Goal: Task Accomplishment & Management: Manage account settings

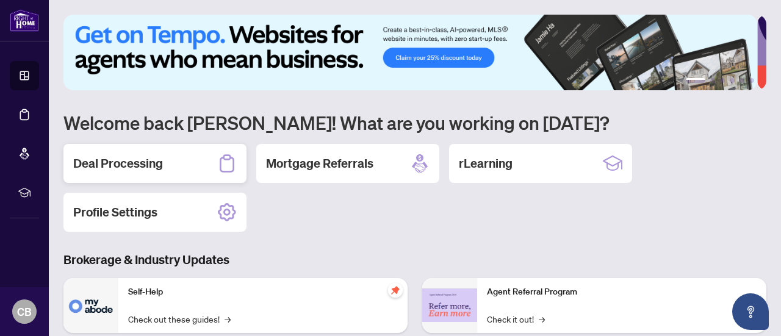
drag, startPoint x: 0, startPoint y: 0, endPoint x: 137, endPoint y: 159, distance: 210.4
click at [137, 159] on h2 "Deal Processing" at bounding box center [118, 163] width 90 height 17
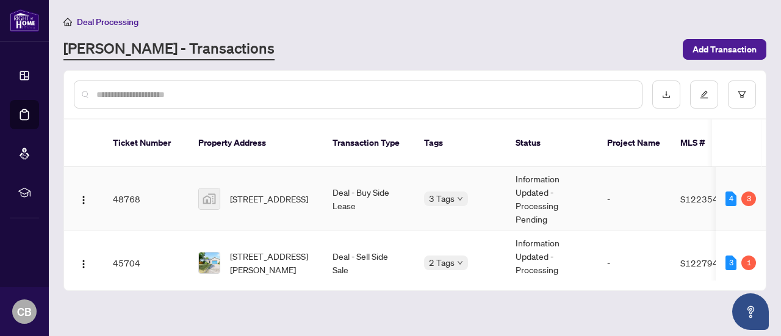
scroll to position [62, 0]
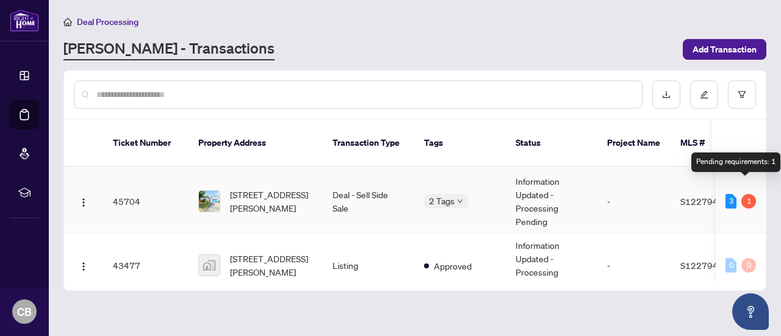
click at [746, 194] on div "1" at bounding box center [749, 201] width 15 height 15
click at [205, 191] on img at bounding box center [209, 201] width 21 height 21
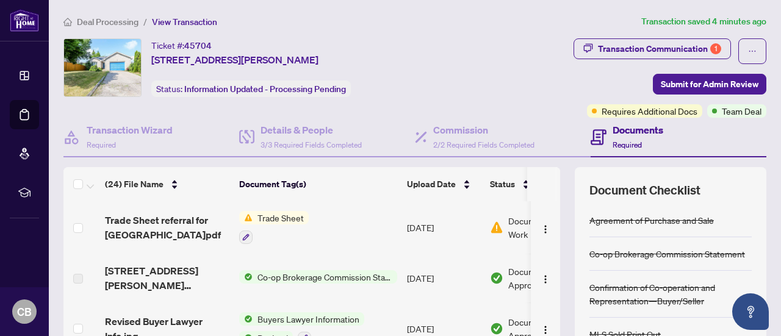
click at [259, 212] on span "Trade Sheet" at bounding box center [281, 217] width 56 height 13
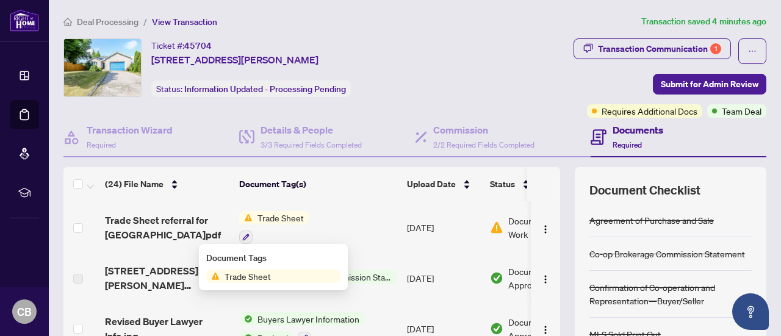
click at [248, 271] on span "Trade Sheet" at bounding box center [248, 276] width 56 height 13
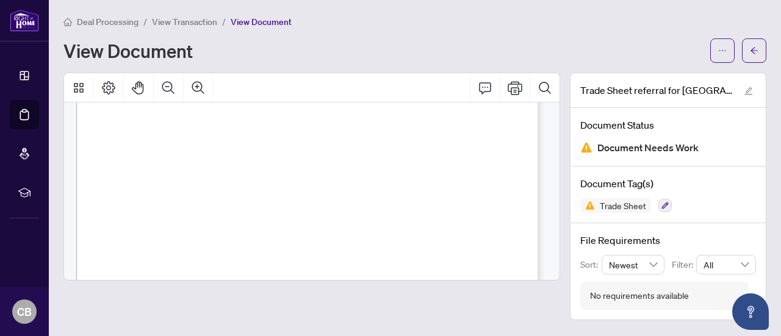
scroll to position [454, 0]
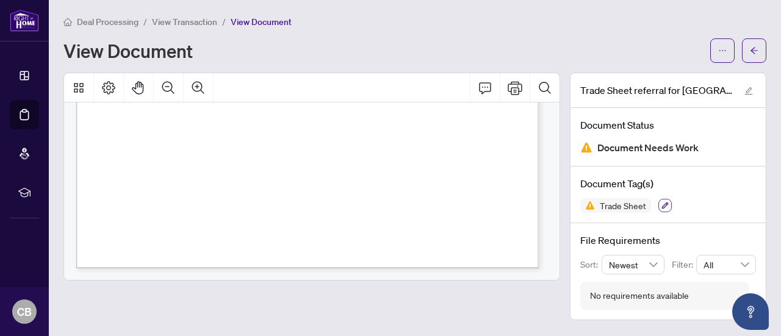
click at [664, 206] on icon "button" at bounding box center [665, 205] width 7 height 7
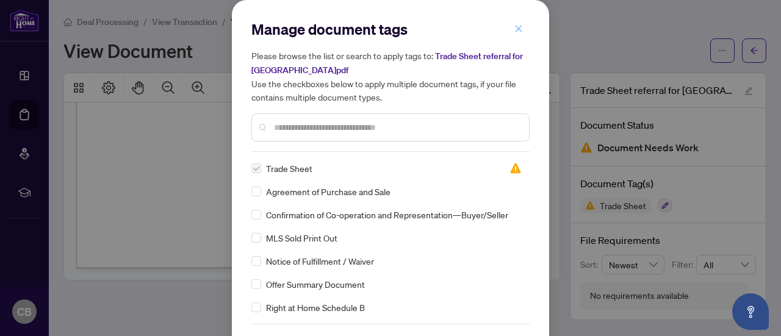
click at [515, 29] on icon "close" at bounding box center [519, 28] width 9 height 9
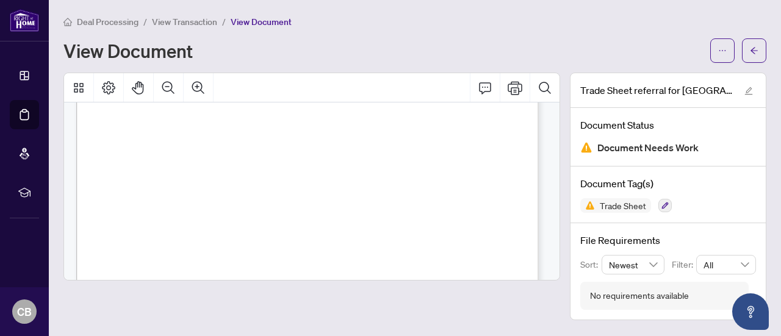
scroll to position [0, 0]
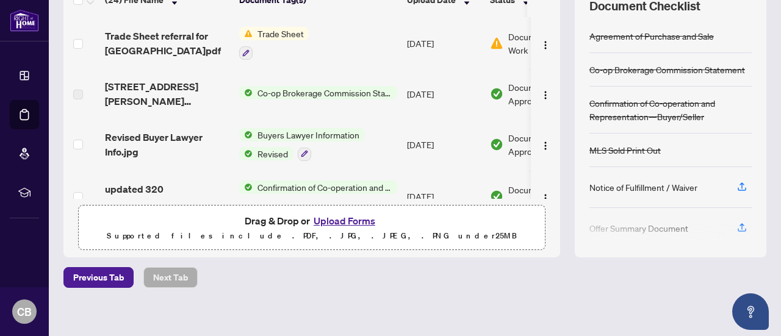
scroll to position [184, 0]
click at [346, 220] on button "Upload Forms" at bounding box center [344, 222] width 69 height 16
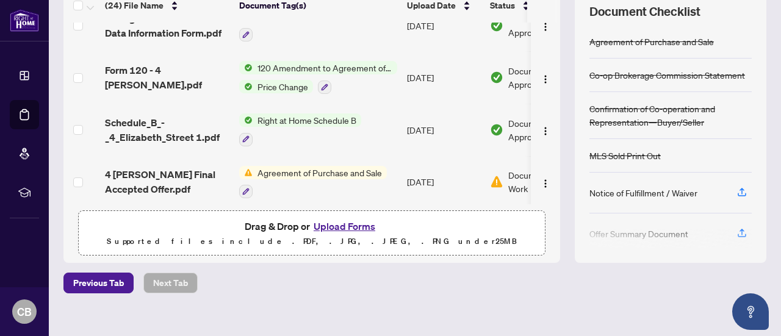
scroll to position [191, 0]
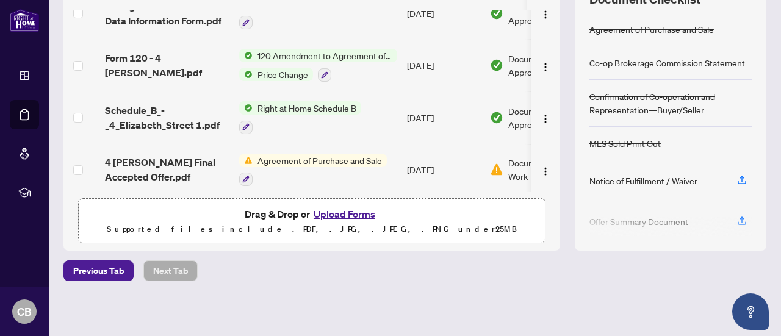
click at [347, 212] on button "Upload Forms" at bounding box center [344, 214] width 69 height 16
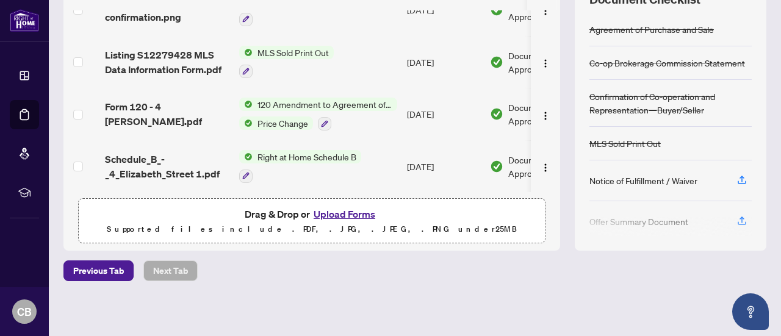
scroll to position [0, 0]
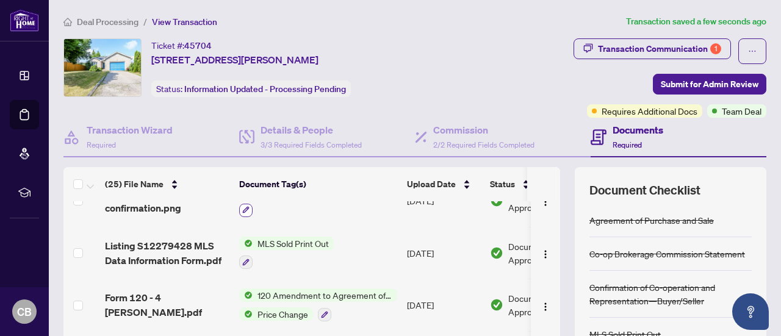
click at [243, 206] on icon "button" at bounding box center [245, 209] width 7 height 7
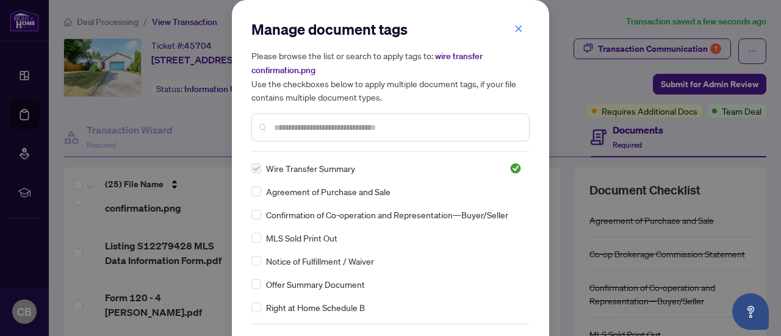
click at [376, 121] on input "text" at bounding box center [396, 127] width 245 height 13
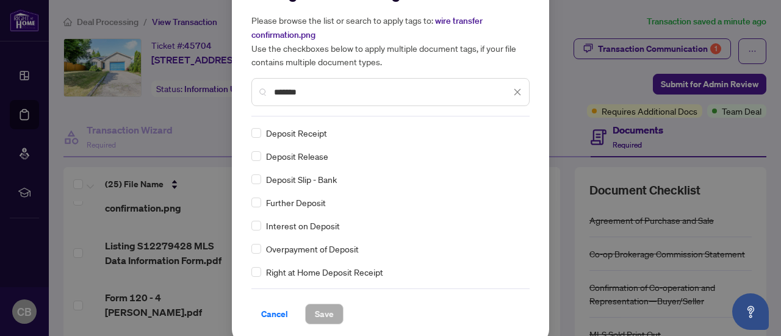
scroll to position [36, 0]
type input "*******"
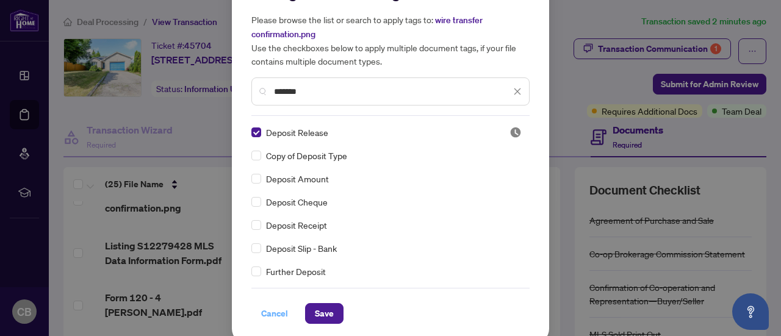
click at [266, 311] on span "Cancel" at bounding box center [274, 314] width 27 height 20
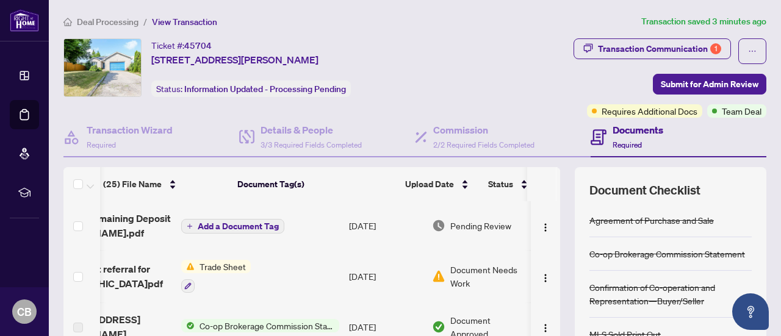
scroll to position [0, 71]
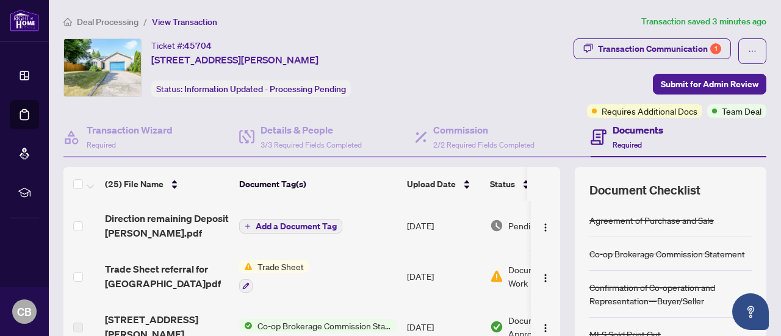
click at [306, 222] on span "Add a Document Tag" at bounding box center [296, 226] width 81 height 9
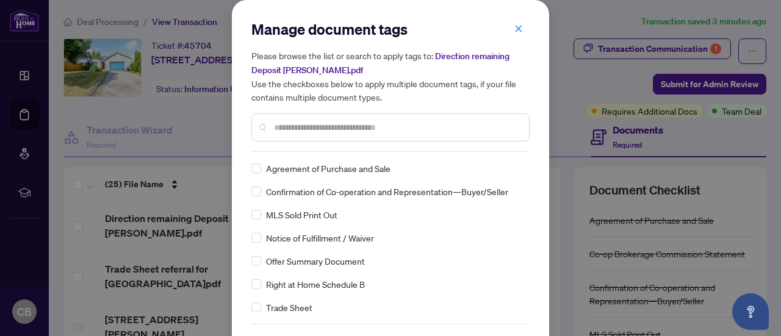
click at [387, 122] on input "text" at bounding box center [396, 127] width 245 height 13
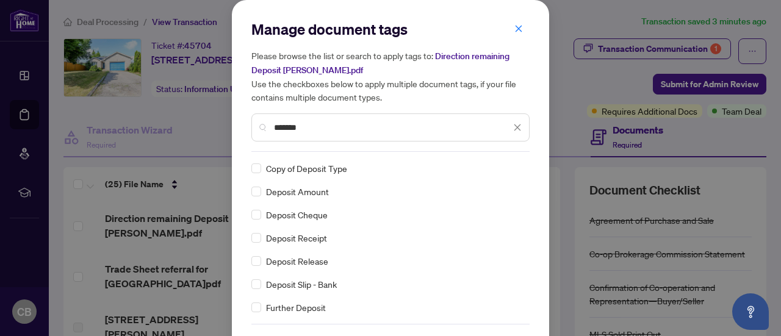
type input "*******"
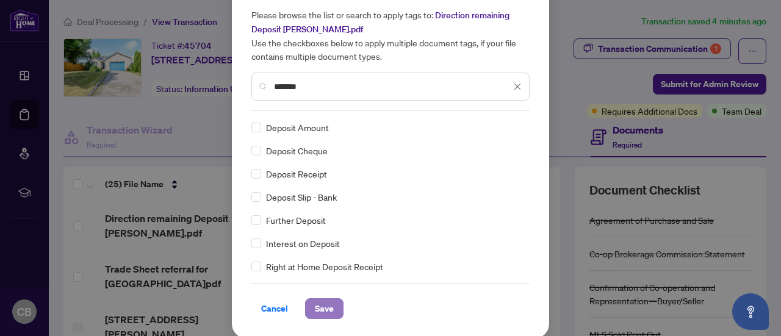
click at [319, 303] on span "Save" at bounding box center [324, 309] width 19 height 20
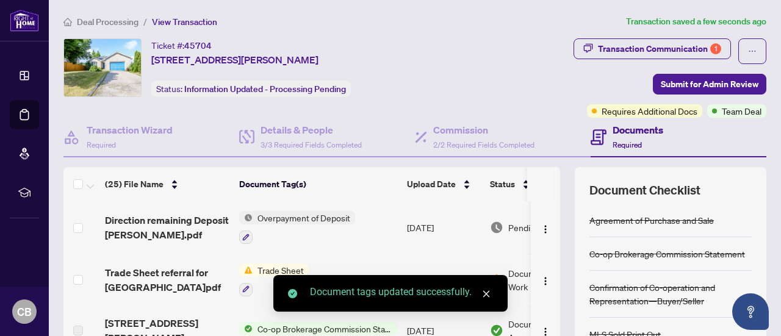
click at [487, 296] on icon "close" at bounding box center [486, 294] width 9 height 9
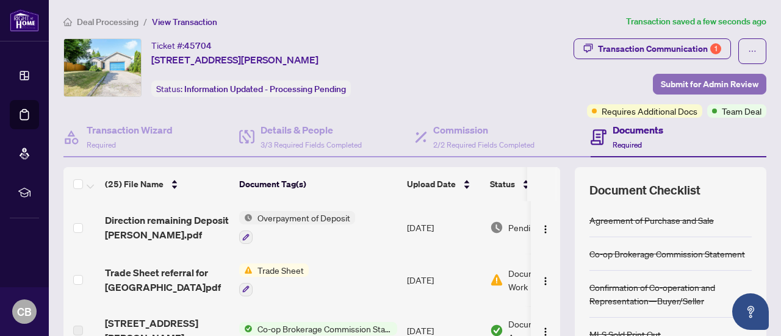
click at [693, 80] on span "Submit for Admin Review" at bounding box center [710, 84] width 98 height 20
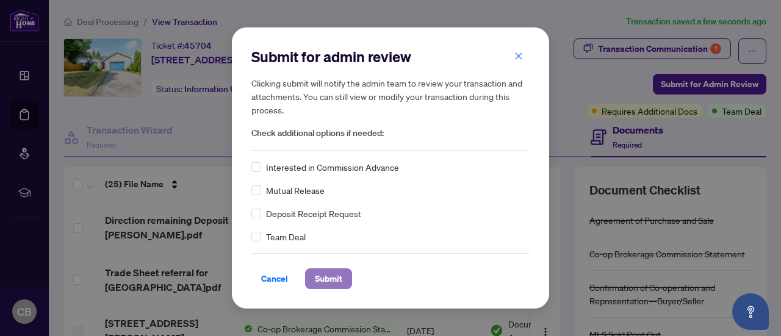
click at [330, 281] on span "Submit" at bounding box center [328, 279] width 27 height 20
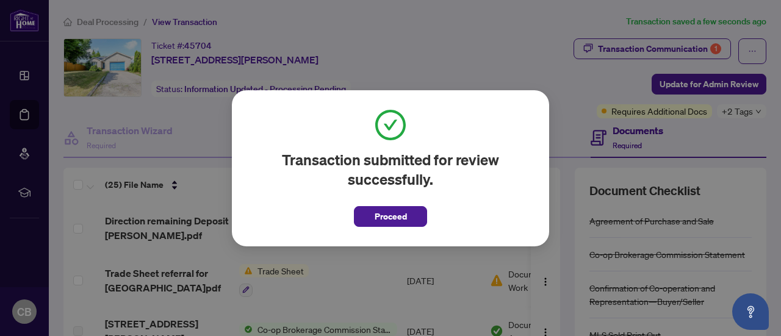
click at [487, 36] on div "Transaction submitted for review successfully. Proceed Cancel OK" at bounding box center [390, 168] width 781 height 336
click at [380, 223] on span "Proceed" at bounding box center [391, 217] width 32 height 20
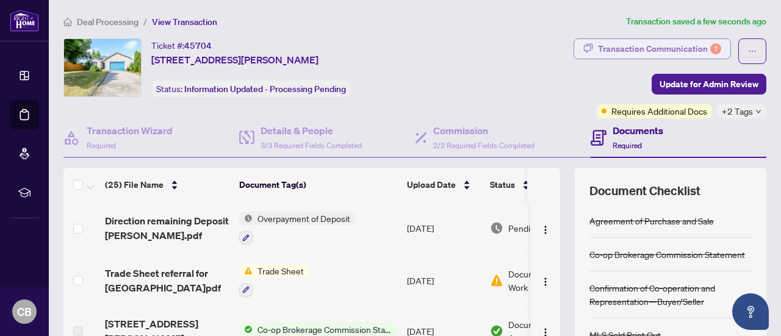
click at [684, 49] on div "Transaction Communication 1" at bounding box center [659, 49] width 123 height 20
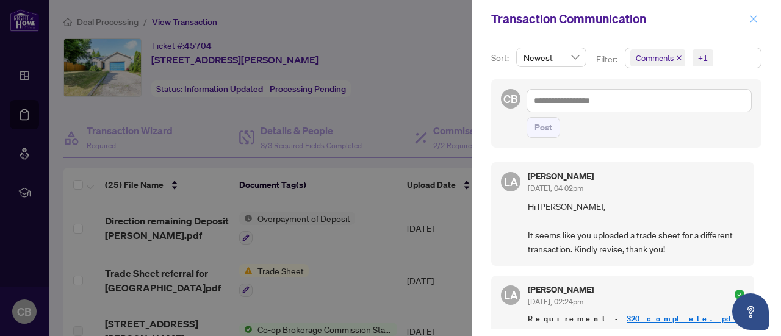
click at [753, 17] on icon "close" at bounding box center [754, 19] width 9 height 9
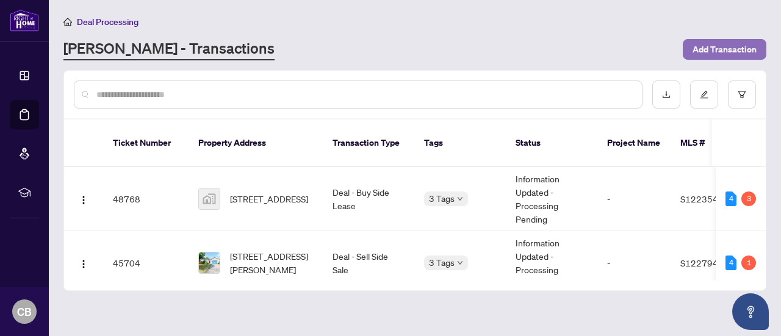
click at [703, 51] on span "Add Transaction" at bounding box center [725, 50] width 64 height 20
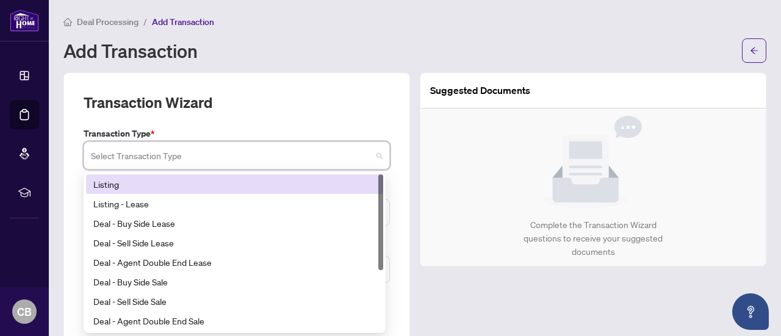
click at [367, 161] on input "search" at bounding box center [231, 157] width 281 height 27
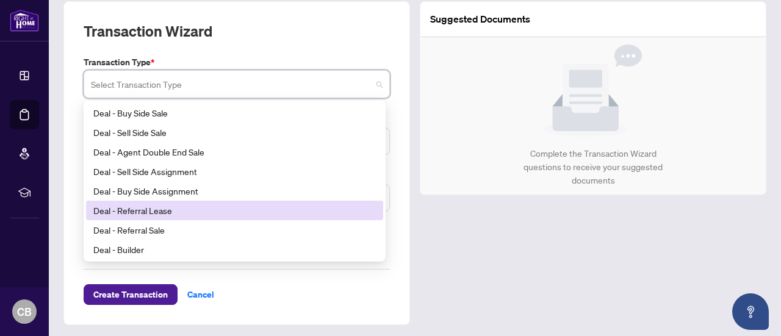
scroll to position [72, 0]
click at [168, 208] on div "Deal - Referral Lease" at bounding box center [234, 209] width 283 height 13
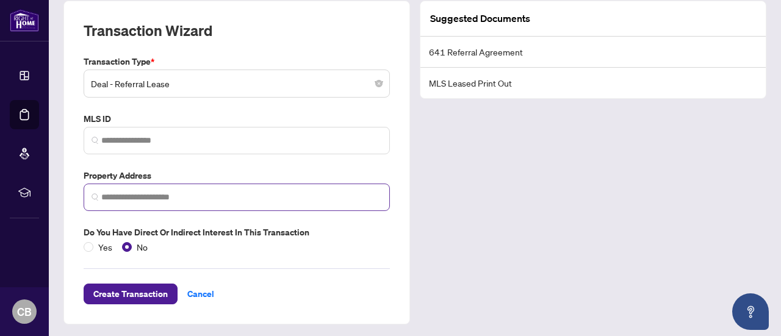
scroll to position [0, 0]
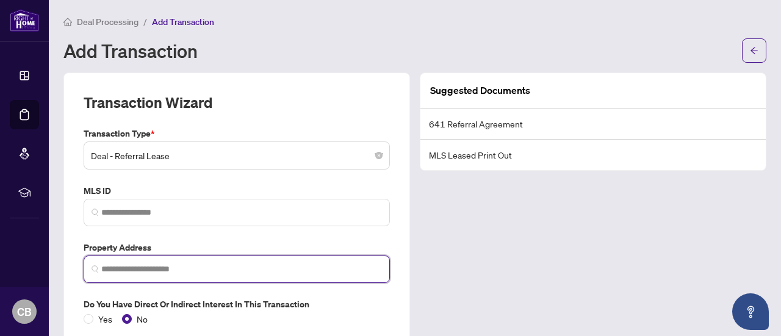
click at [116, 272] on input "search" at bounding box center [241, 269] width 281 height 13
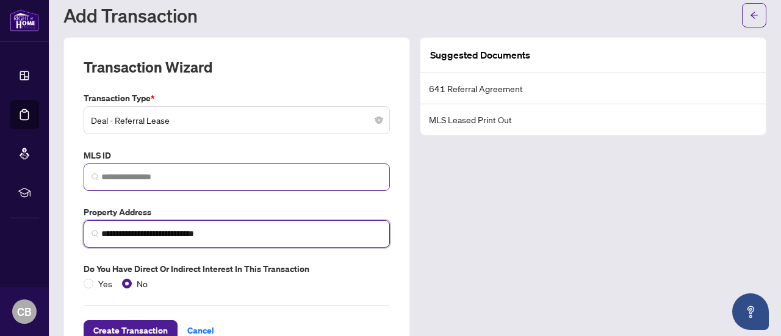
scroll to position [34, 0]
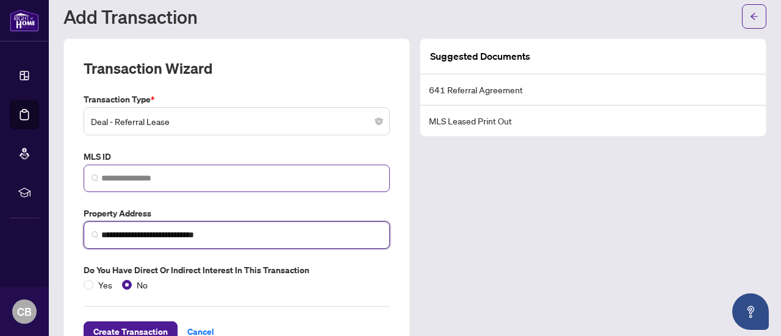
type input "**********"
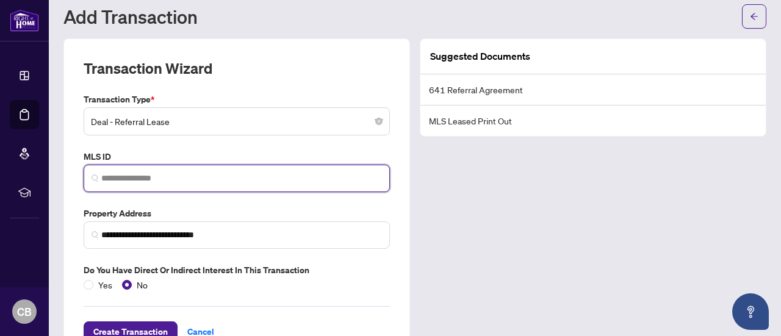
click at [172, 172] on input "search" at bounding box center [241, 178] width 281 height 13
paste input "*********"
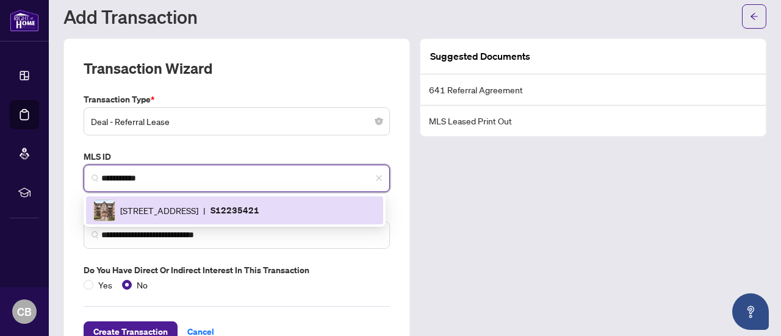
click at [107, 202] on img at bounding box center [104, 210] width 21 height 21
type input "*********"
type input "**********"
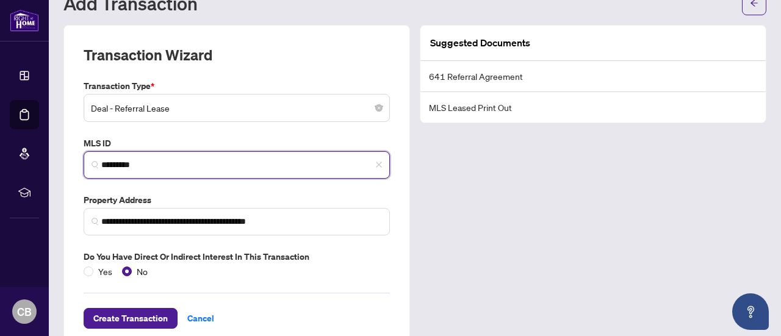
scroll to position [72, 0]
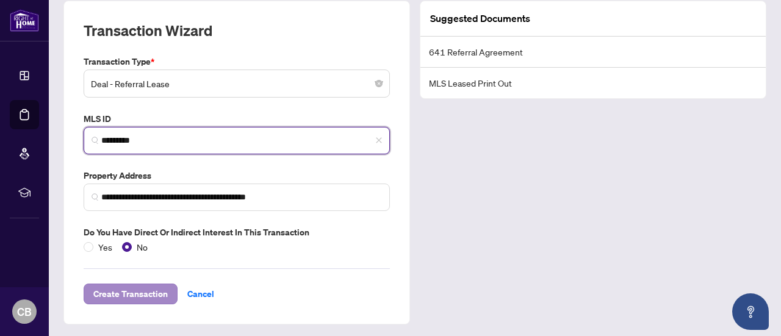
type input "*********"
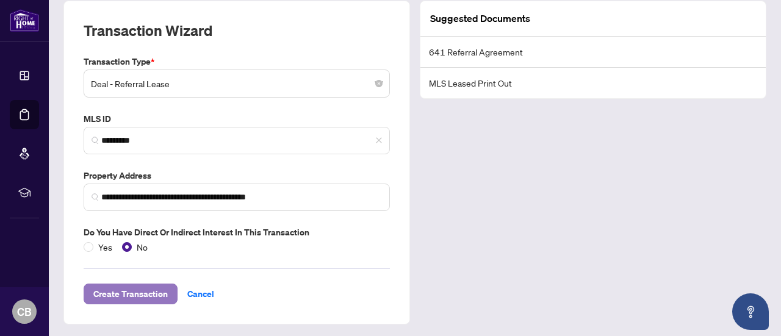
click at [131, 290] on span "Create Transaction" at bounding box center [130, 294] width 74 height 20
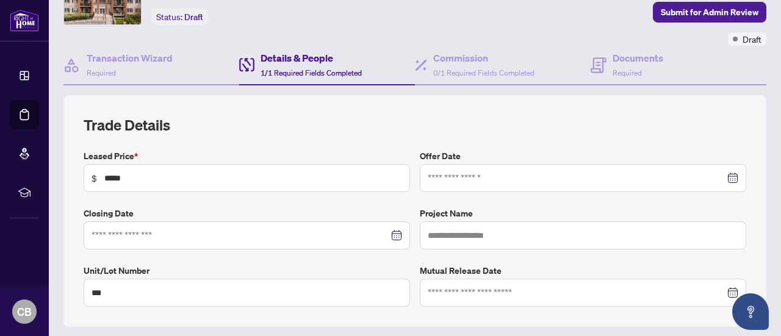
type input "**********"
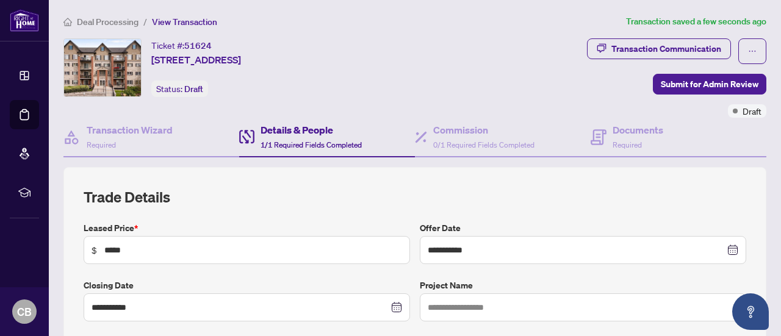
scroll to position [1, 0]
click at [482, 140] on span "0/1 Required Fields Completed" at bounding box center [483, 144] width 101 height 9
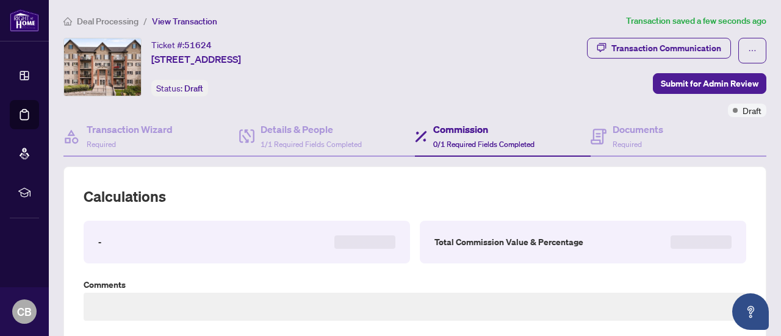
type textarea "**********"
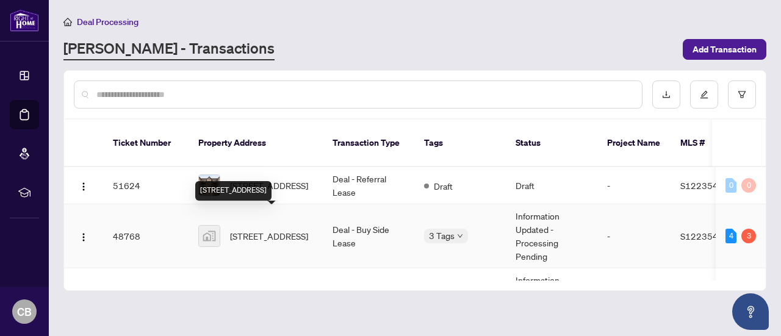
click at [230, 230] on span "[STREET_ADDRESS]" at bounding box center [269, 236] width 78 height 13
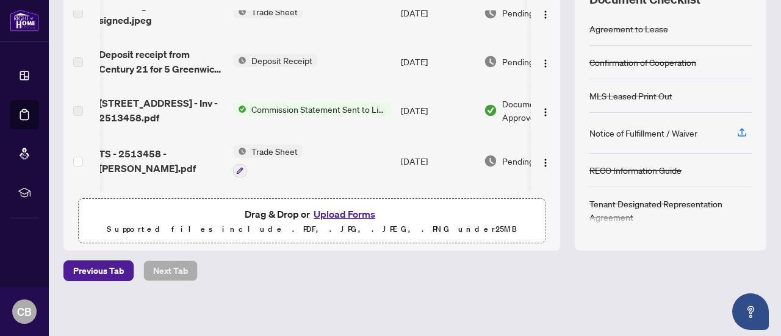
scroll to position [0, 6]
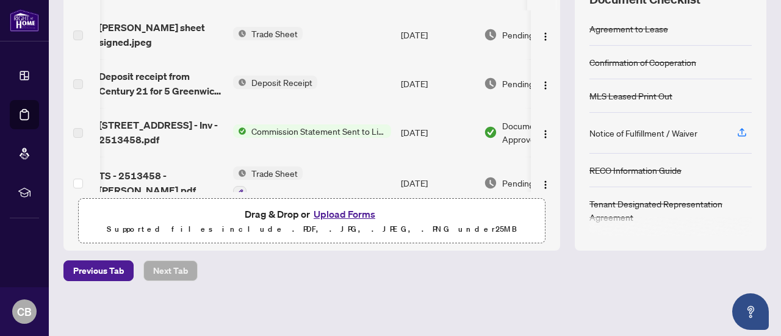
click at [299, 131] on span "Commission Statement Sent to Listing Brokerage" at bounding box center [319, 131] width 145 height 13
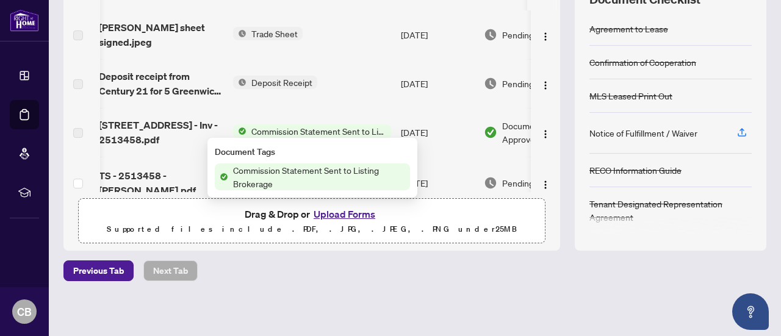
click at [328, 129] on span "Commission Statement Sent to Listing Brokerage" at bounding box center [319, 131] width 145 height 13
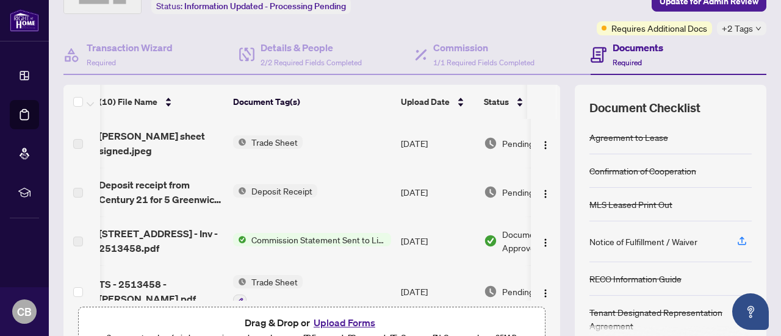
scroll to position [0, 0]
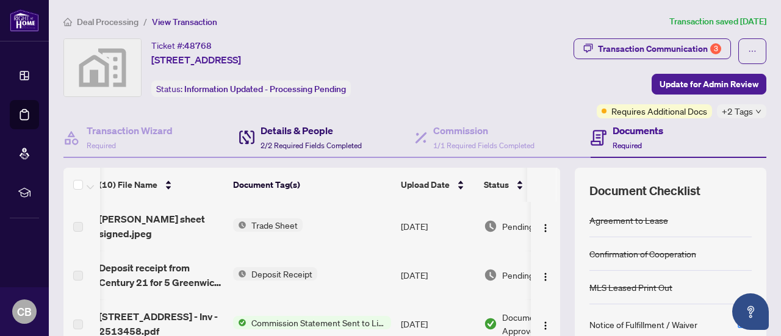
click at [316, 132] on h4 "Details & People" at bounding box center [311, 130] width 101 height 15
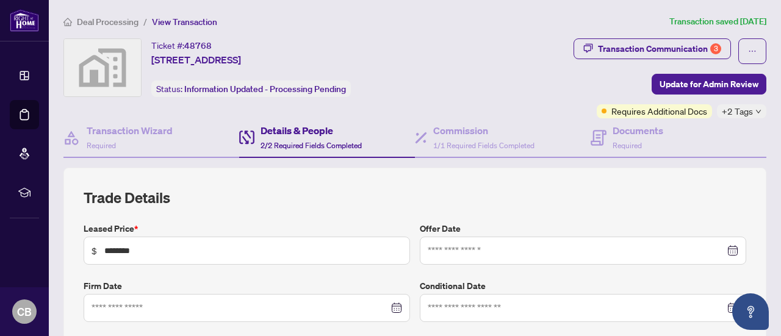
type input "**********"
click at [451, 134] on h4 "Commission" at bounding box center [483, 130] width 101 height 15
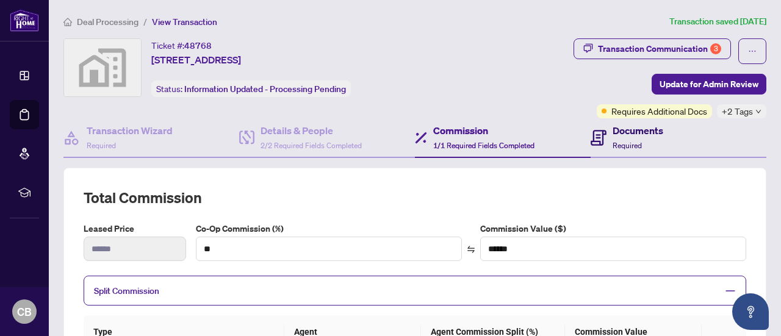
click at [613, 132] on h4 "Documents" at bounding box center [638, 130] width 51 height 15
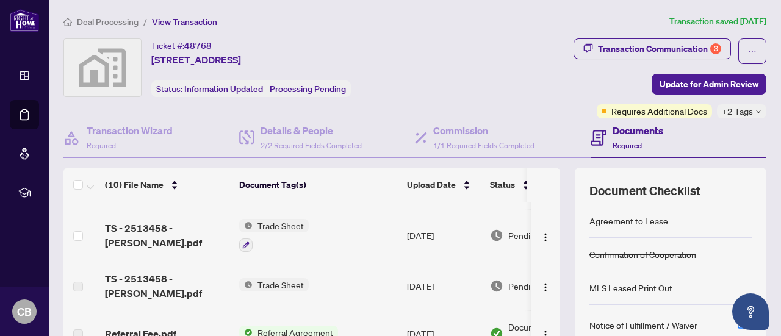
scroll to position [139, 0]
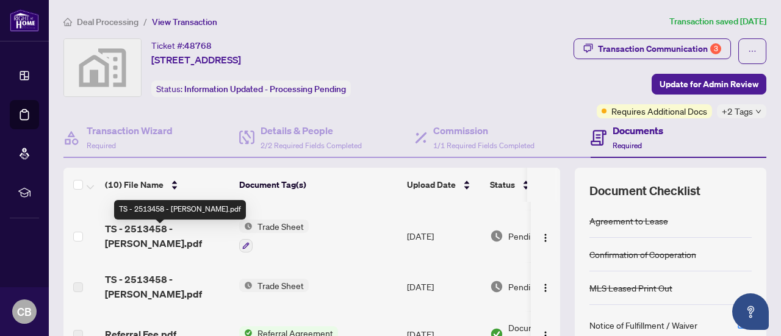
click at [177, 233] on span "TS - 2513458 - [PERSON_NAME].pdf" at bounding box center [167, 236] width 125 height 29
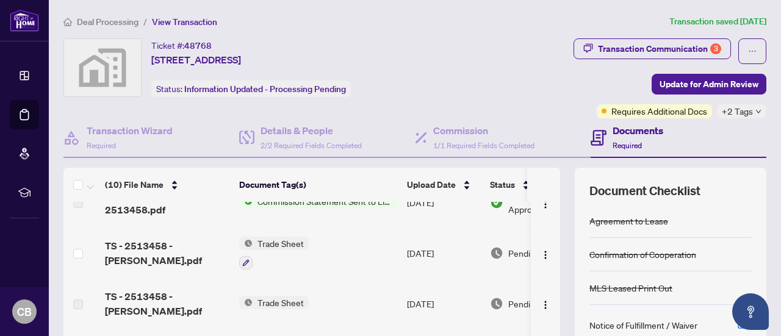
scroll to position [120, 0]
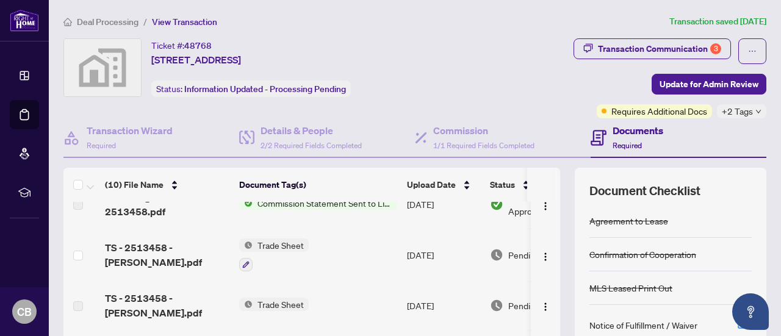
click at [274, 298] on span "Trade Sheet" at bounding box center [281, 304] width 56 height 13
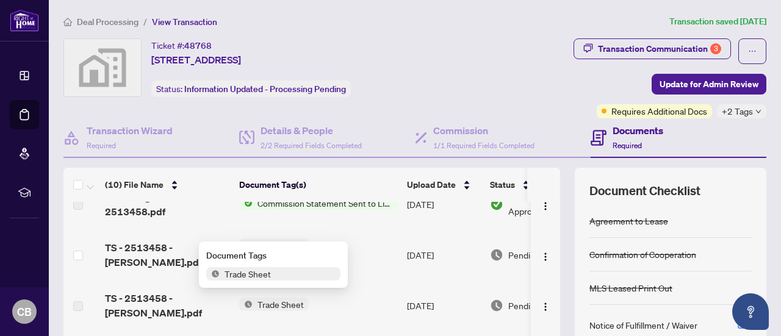
click at [275, 275] on span "Trade Sheet" at bounding box center [248, 273] width 56 height 13
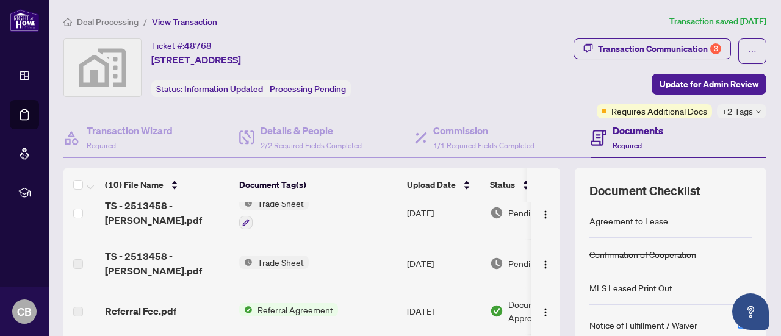
scroll to position [162, 0]
click at [286, 256] on span "Trade Sheet" at bounding box center [281, 261] width 56 height 13
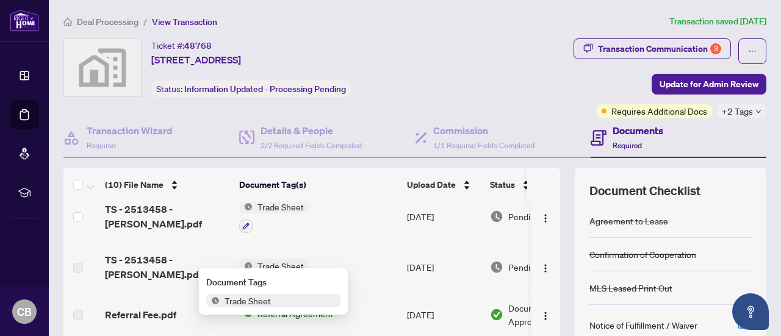
scroll to position [157, 0]
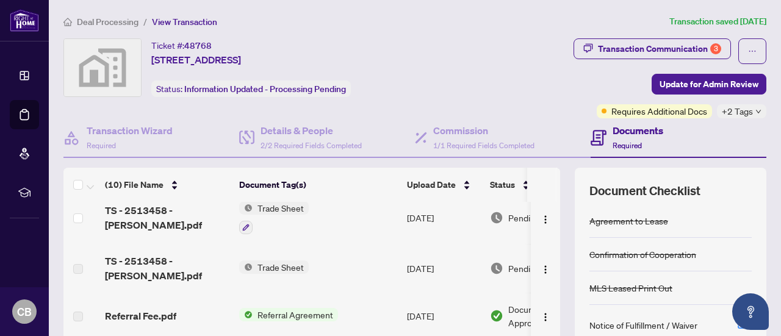
click at [292, 211] on span "Trade Sheet" at bounding box center [281, 207] width 56 height 13
click at [275, 261] on span "Trade Sheet" at bounding box center [281, 267] width 56 height 13
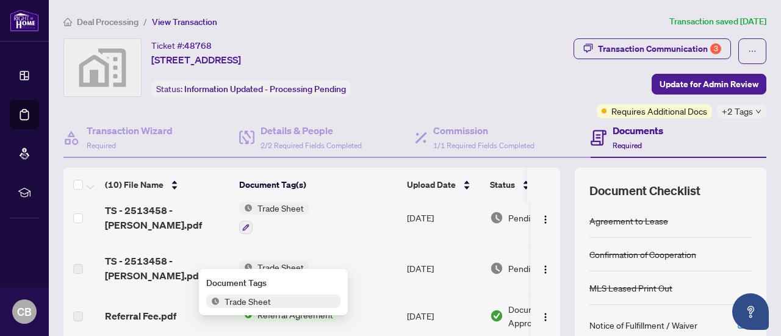
click at [275, 261] on span "Trade Sheet" at bounding box center [281, 267] width 56 height 13
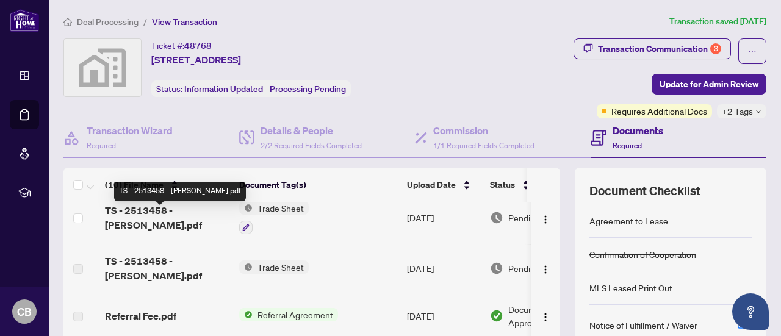
click at [160, 214] on span "TS - 2513458 - [PERSON_NAME].pdf" at bounding box center [167, 217] width 125 height 29
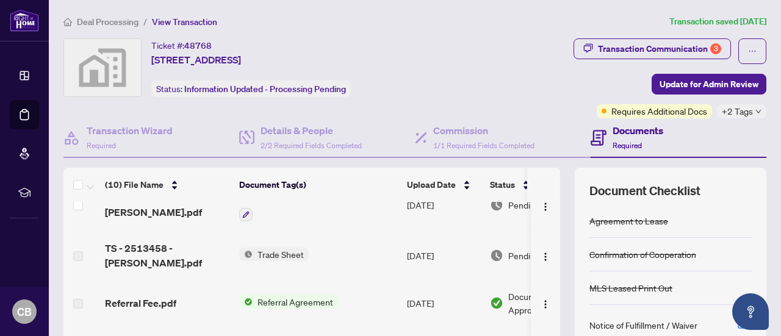
scroll to position [170, 0]
click at [278, 295] on span "Referral Agreement" at bounding box center [295, 301] width 85 height 13
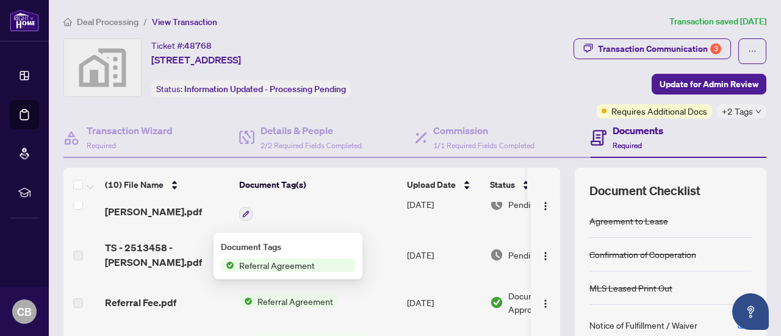
click at [278, 295] on span "Referral Agreement" at bounding box center [295, 301] width 85 height 13
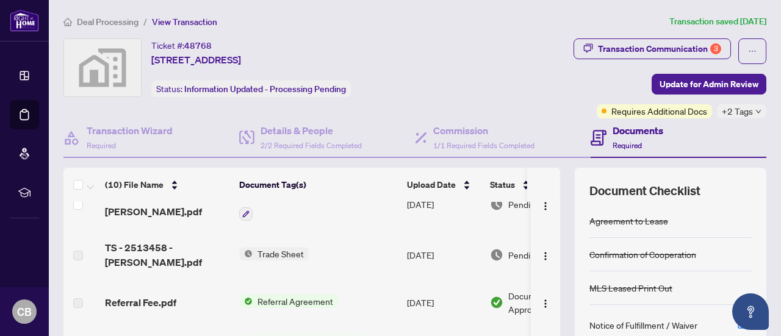
click at [278, 295] on span "Referral Agreement" at bounding box center [295, 301] width 85 height 13
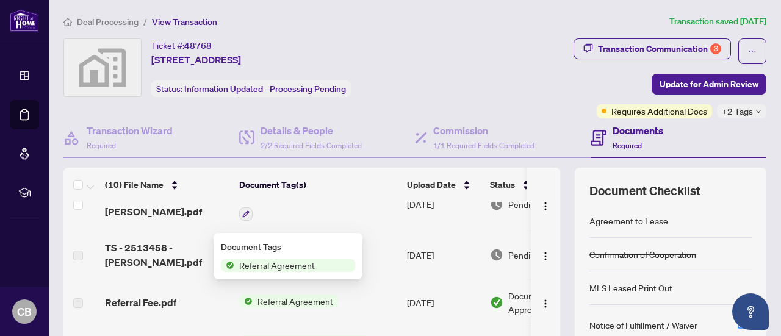
click at [278, 295] on span "Referral Agreement" at bounding box center [295, 301] width 85 height 13
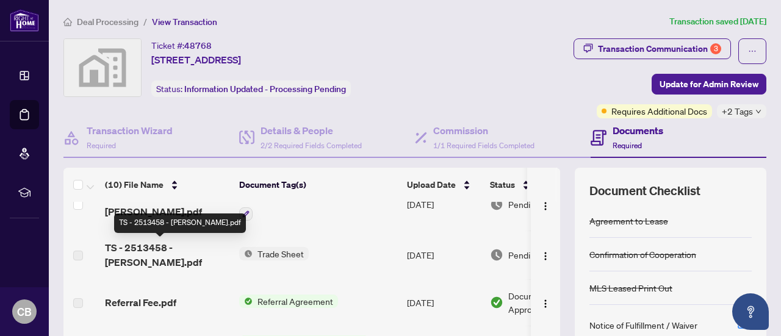
click at [161, 247] on span "TS - 2513458 - [PERSON_NAME].pdf" at bounding box center [167, 255] width 125 height 29
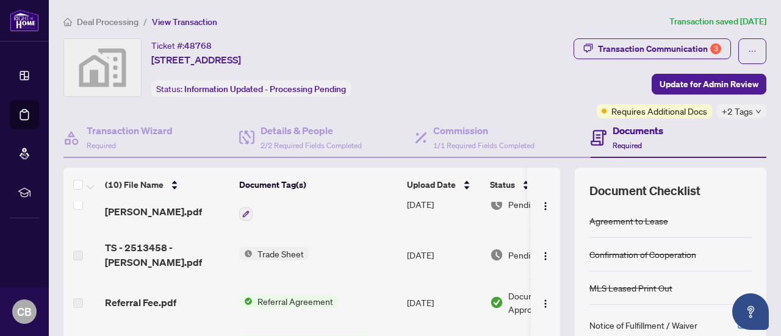
click at [184, 280] on td "Referral Fee.pdf" at bounding box center [167, 303] width 134 height 46
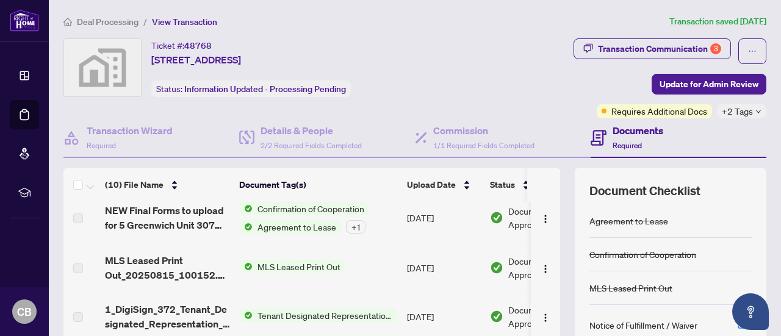
scroll to position [192, 0]
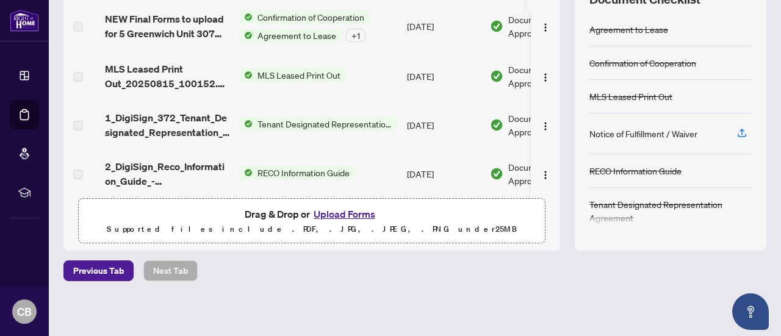
click at [334, 209] on button "Upload Forms" at bounding box center [344, 214] width 69 height 16
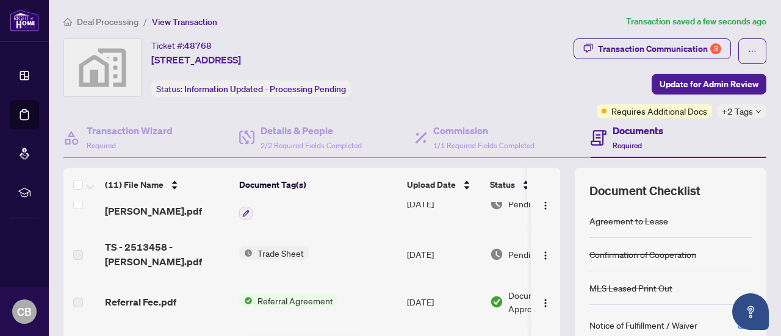
scroll to position [0, 0]
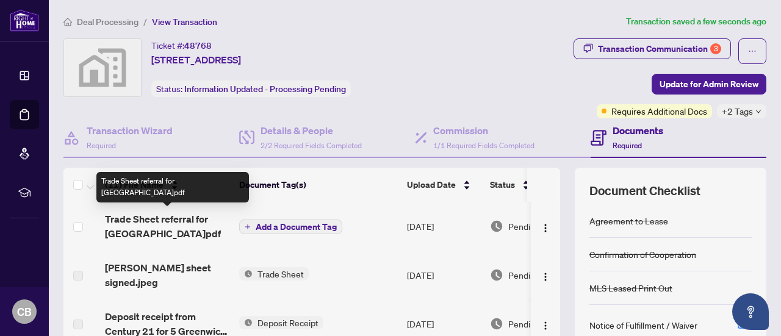
click at [159, 223] on span "Trade Sheet referral for [GEOGRAPHIC_DATA]pdf" at bounding box center [167, 226] width 125 height 29
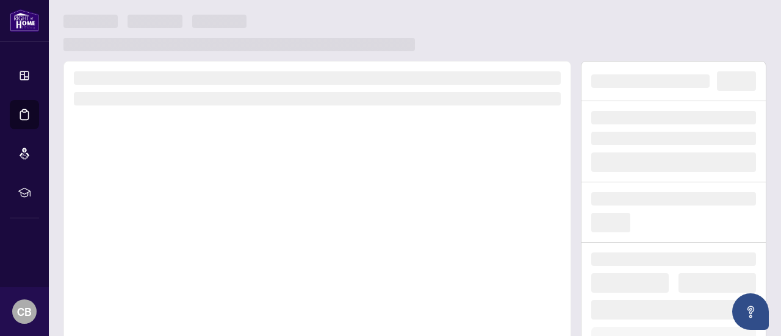
click at [159, 223] on div at bounding box center [317, 231] width 508 height 340
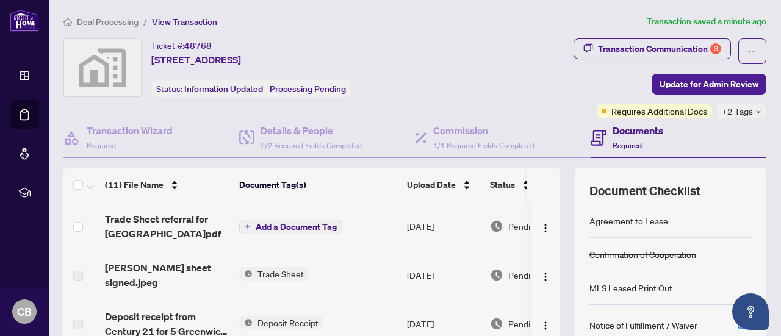
click at [557, 185] on th at bounding box center [559, 185] width 4 height 34
click at [557, 175] on th at bounding box center [559, 185] width 4 height 34
click at [272, 225] on span "Add a Document Tag" at bounding box center [296, 227] width 81 height 9
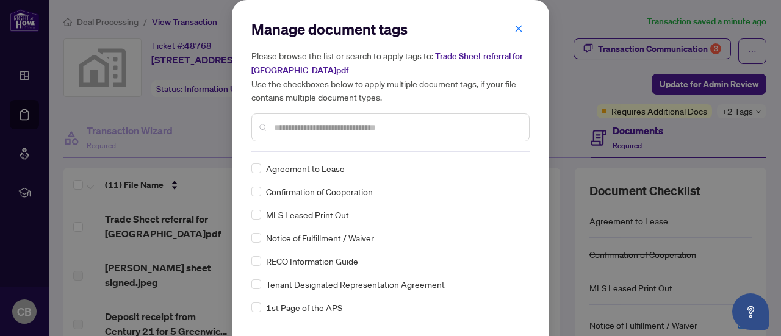
click at [366, 124] on input "text" at bounding box center [396, 127] width 245 height 13
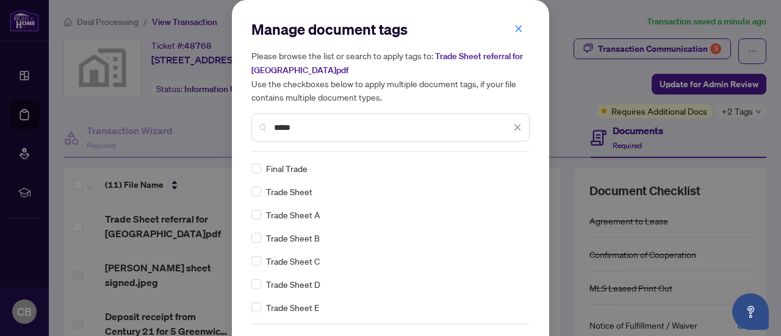
type input "*****"
click at [516, 30] on icon "close" at bounding box center [519, 28] width 7 height 7
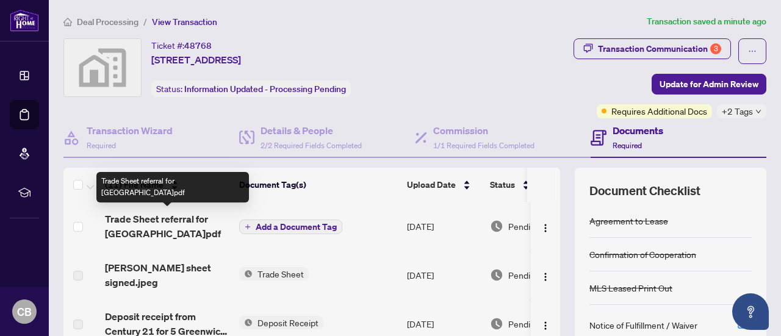
click at [148, 215] on span "Trade Sheet referral for [GEOGRAPHIC_DATA]pdf" at bounding box center [167, 226] width 125 height 29
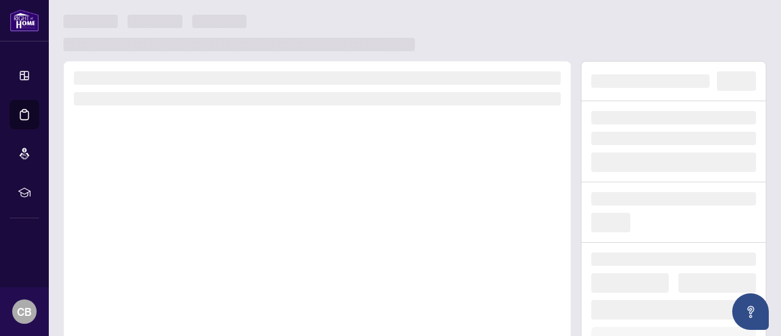
click at [148, 215] on div at bounding box center [317, 231] width 508 height 340
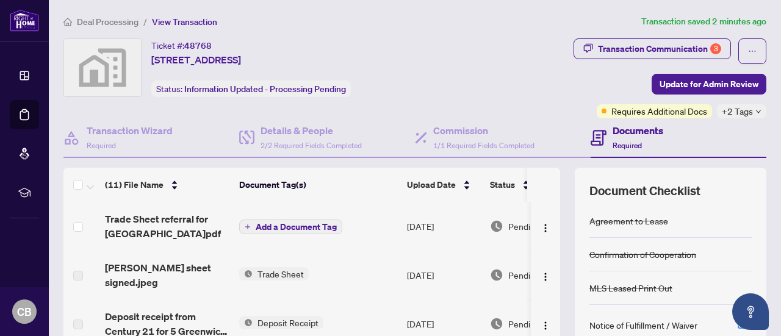
click at [286, 228] on span "Add a Document Tag" at bounding box center [296, 227] width 81 height 9
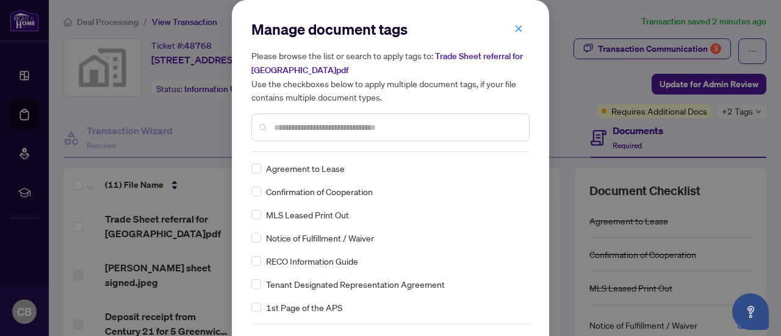
click at [313, 121] on input "text" at bounding box center [396, 127] width 245 height 13
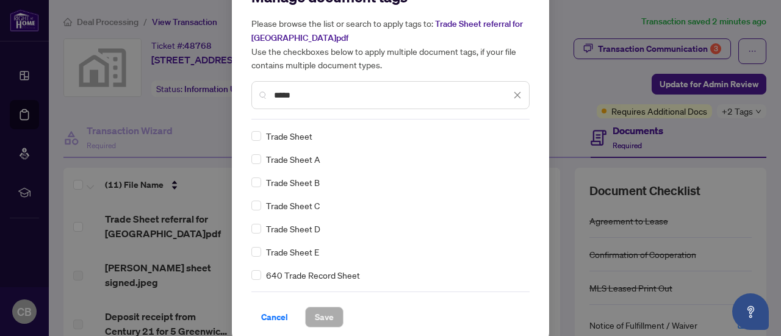
scroll to position [41, 0]
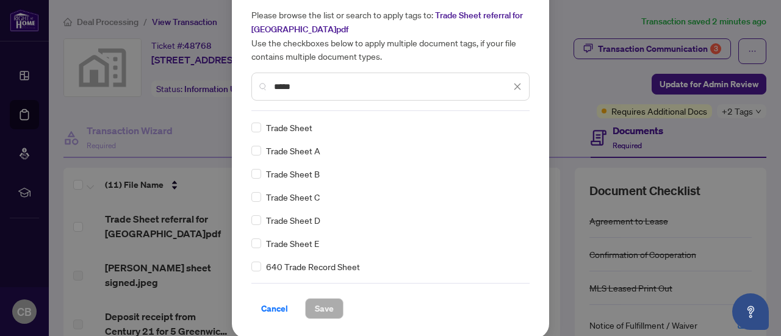
type input "*****"
click at [256, 125] on div "Trade Sheet" at bounding box center [387, 127] width 271 height 13
click at [315, 309] on span "Save" at bounding box center [324, 309] width 19 height 20
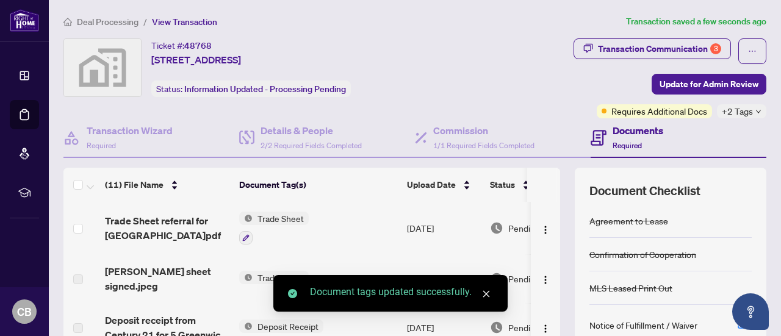
click at [490, 292] on icon "close" at bounding box center [486, 294] width 9 height 9
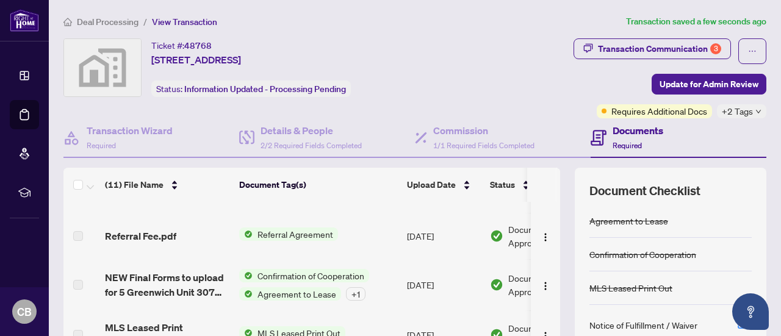
scroll to position [355, 0]
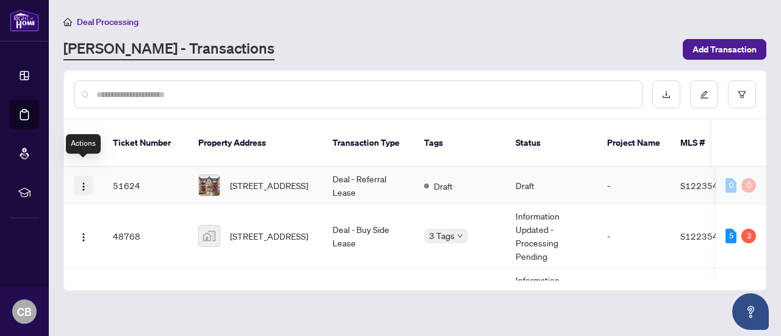
click at [81, 182] on img "button" at bounding box center [84, 187] width 10 height 10
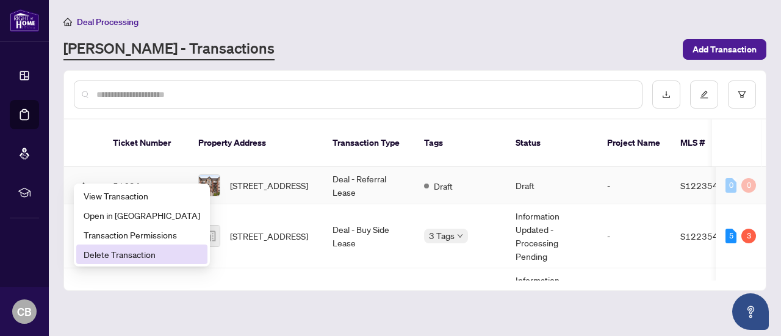
click at [103, 255] on span "Delete Transaction" at bounding box center [142, 254] width 117 height 13
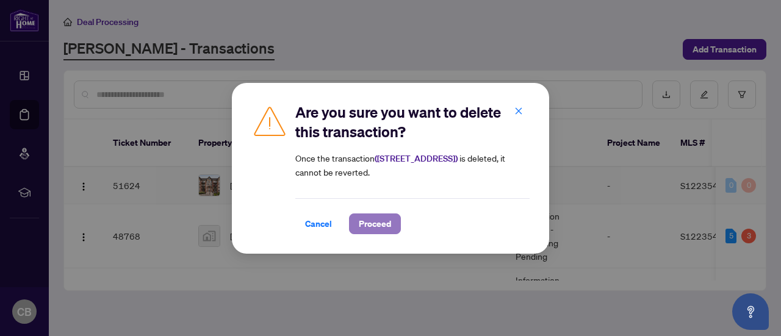
click at [372, 219] on span "Proceed" at bounding box center [375, 224] width 32 height 20
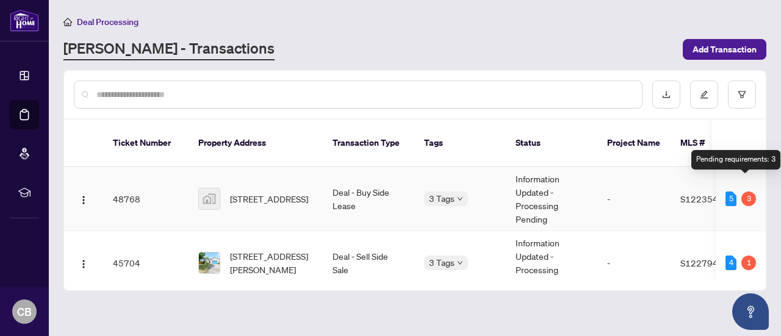
click at [746, 192] on div "3" at bounding box center [749, 199] width 15 height 15
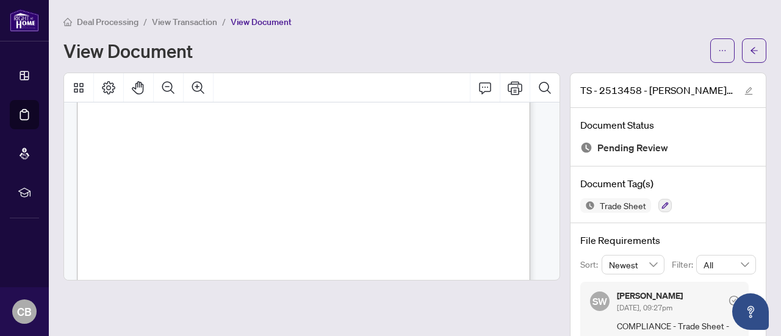
scroll to position [33, 0]
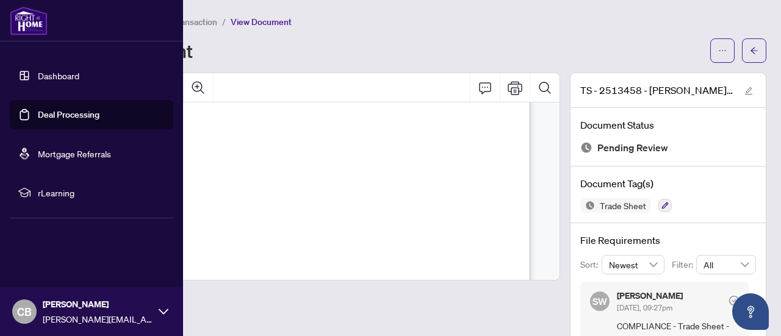
click at [54, 74] on link "Dashboard" at bounding box center [59, 75] width 42 height 11
